Goal: Task Accomplishment & Management: Use online tool/utility

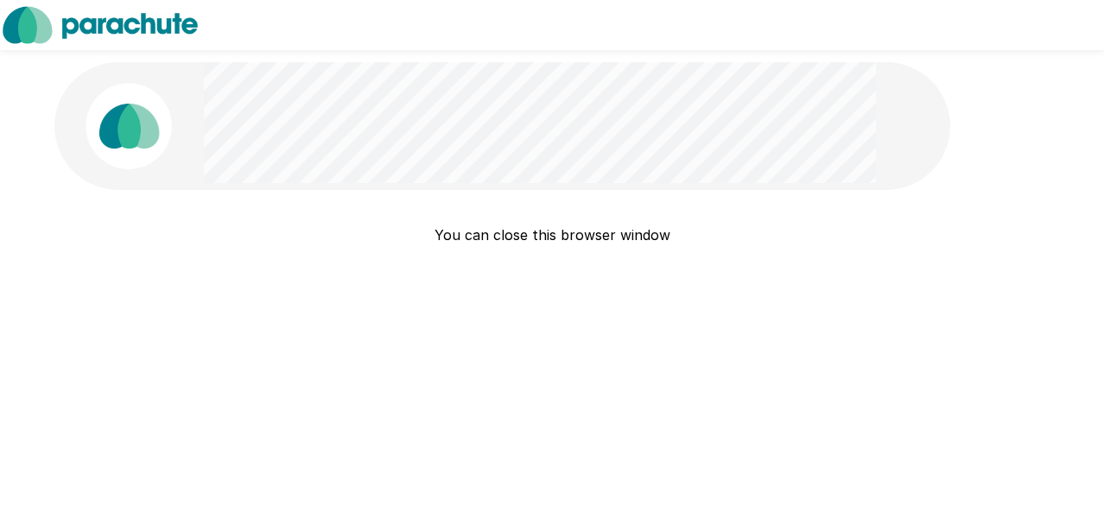
click at [111, 29] on img at bounding box center [100, 25] width 200 height 50
